Goal: Check status: Check status

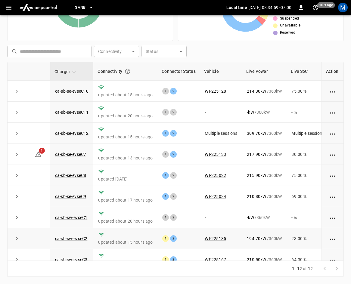
scroll to position [80, 0]
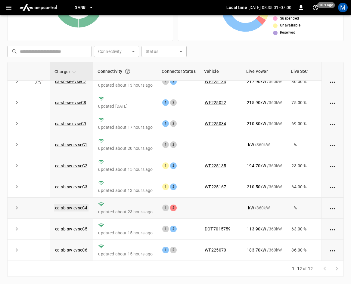
click at [86, 204] on link "ca-sb-sw-evseC4" at bounding box center [71, 207] width 35 height 7
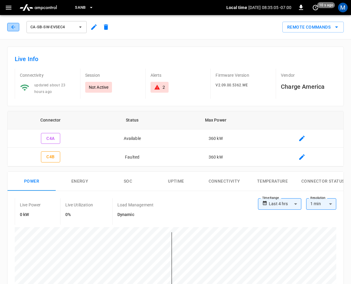
click at [13, 26] on icon "button" at bounding box center [13, 27] width 4 height 4
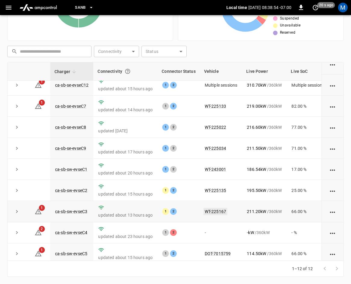
scroll to position [80, 0]
